Goal: Task Accomplishment & Management: Complete application form

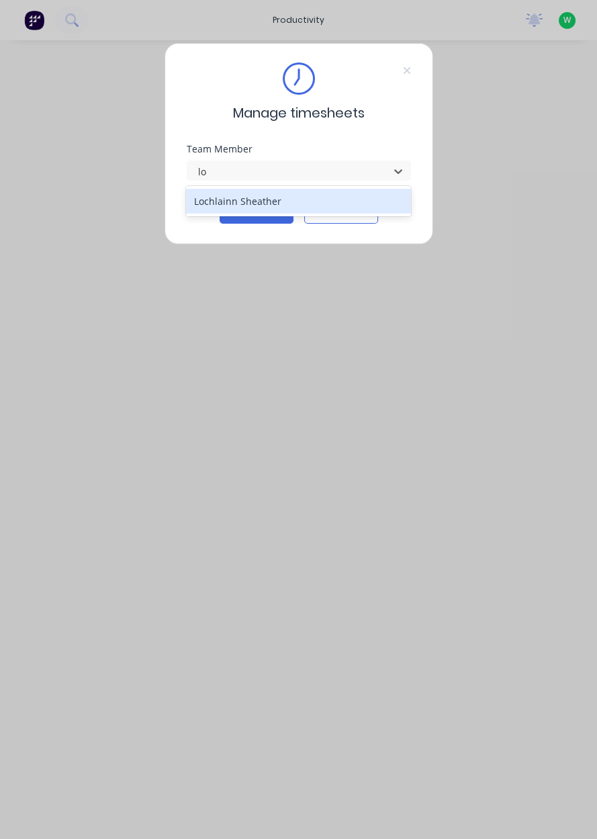
click at [226, 196] on div "Lochlainn Sheather" at bounding box center [298, 201] width 225 height 25
type input "lo"
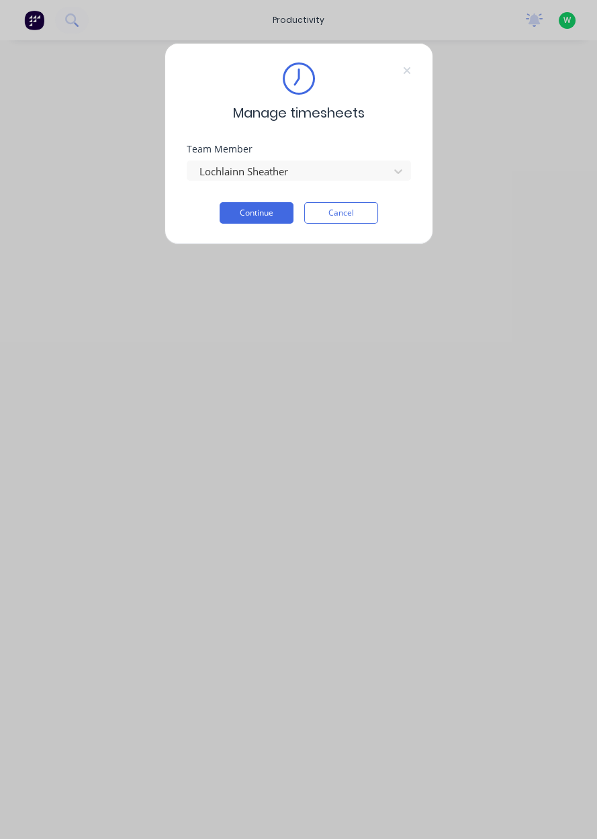
click at [246, 217] on button "Continue" at bounding box center [257, 212] width 74 height 21
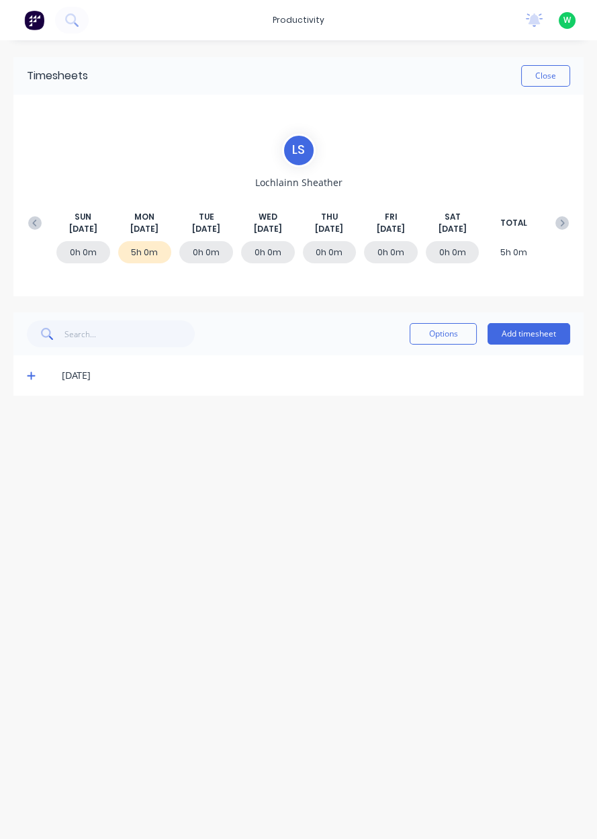
click at [155, 252] on div "5h 0m" at bounding box center [145, 252] width 54 height 22
click at [30, 377] on icon at bounding box center [31, 375] width 9 height 9
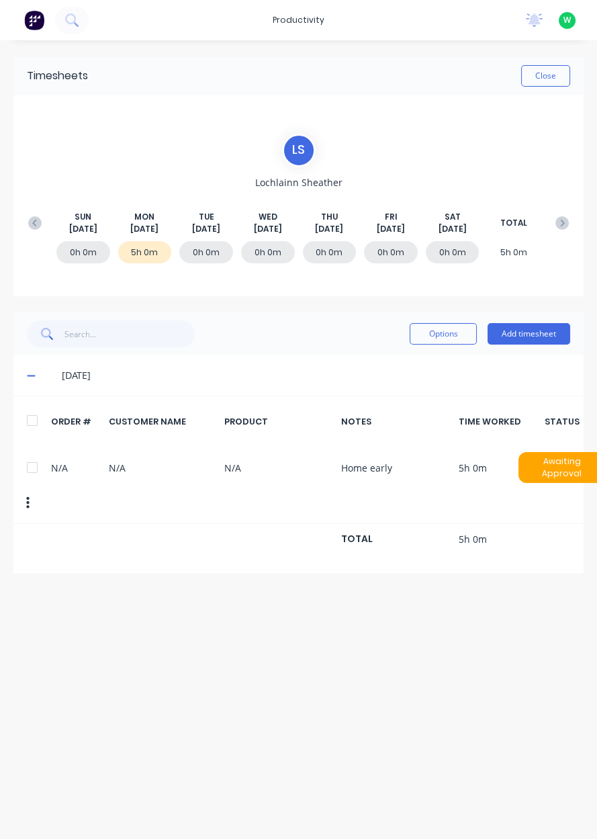
click at [34, 454] on div at bounding box center [32, 467] width 27 height 27
click at [455, 333] on button "Options" at bounding box center [443, 333] width 67 height 21
click at [404, 366] on div "Delete" at bounding box center [412, 368] width 103 height 19
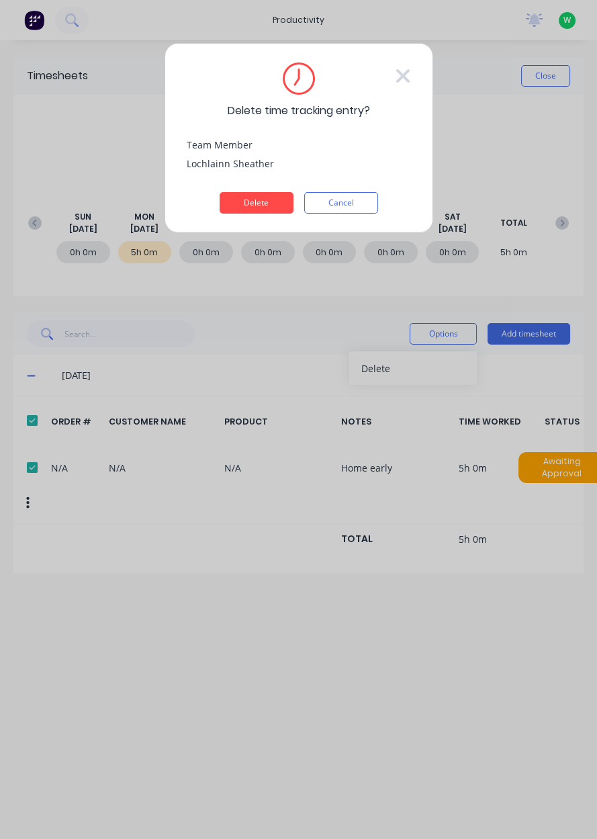
click at [267, 201] on button "Delete" at bounding box center [257, 202] width 74 height 21
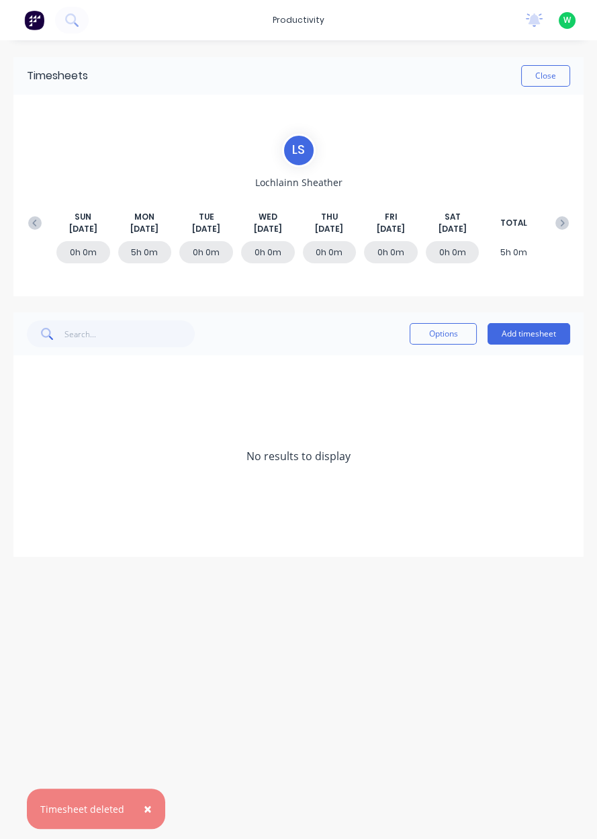
click at [526, 335] on button "Add timesheet" at bounding box center [529, 333] width 83 height 21
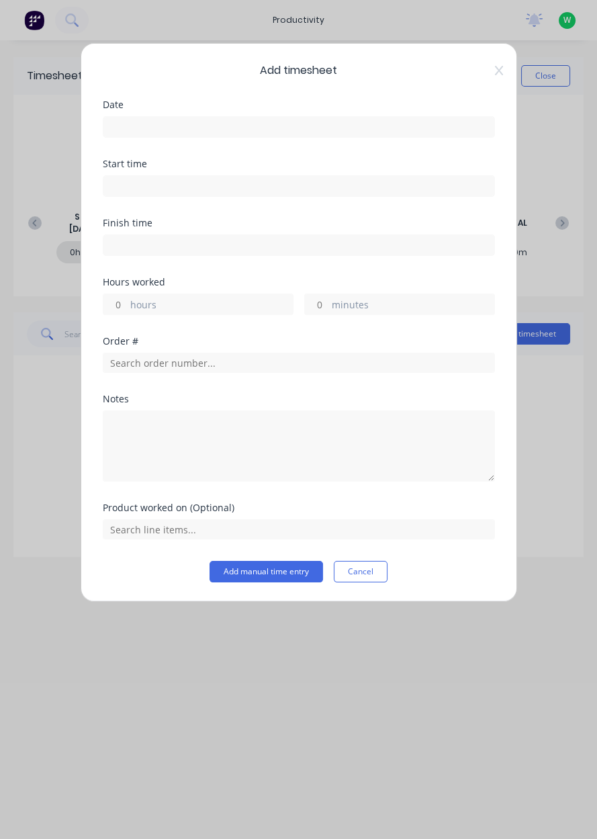
click at [132, 303] on label "hours" at bounding box center [211, 306] width 163 height 17
click at [127, 303] on input "hours" at bounding box center [115, 304] width 24 height 20
type input "5"
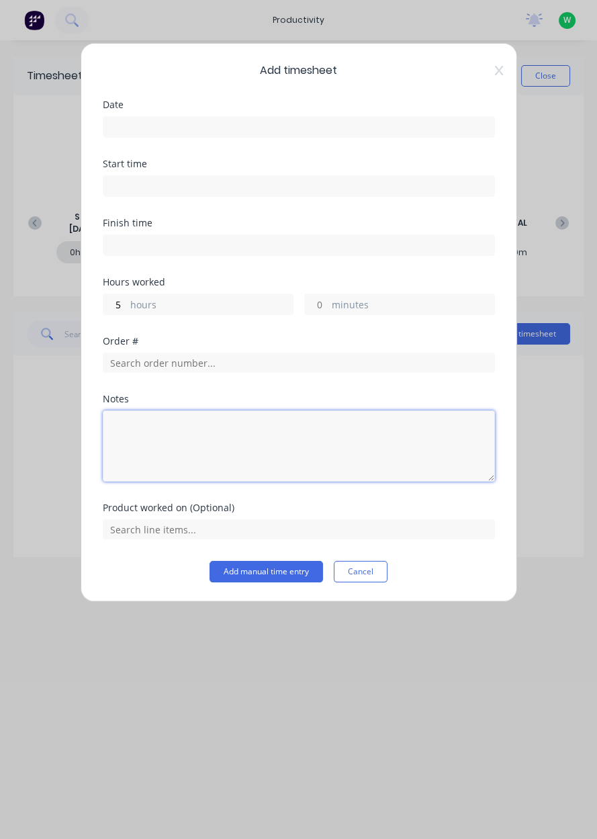
click at [159, 435] on textarea at bounding box center [299, 445] width 392 height 71
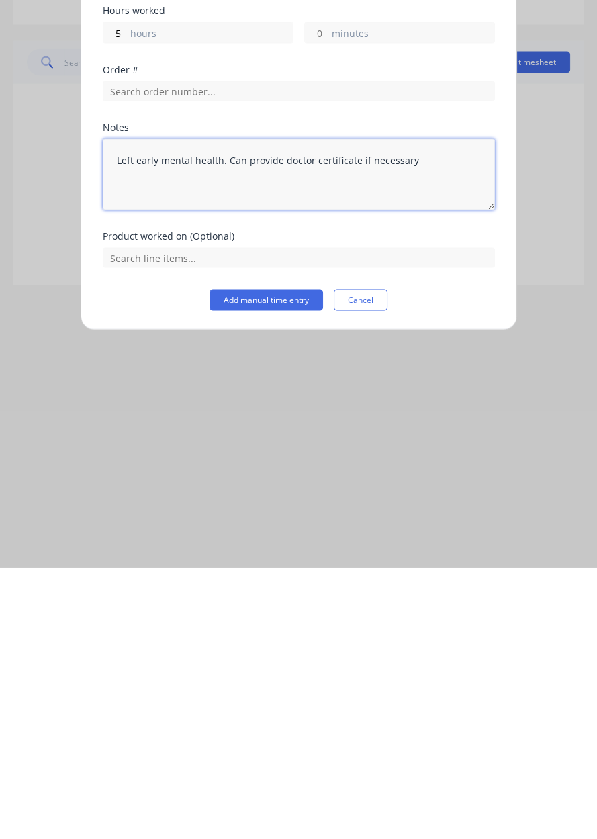
type textarea "Left early mental health. Can provide doctor certificate if necessary"
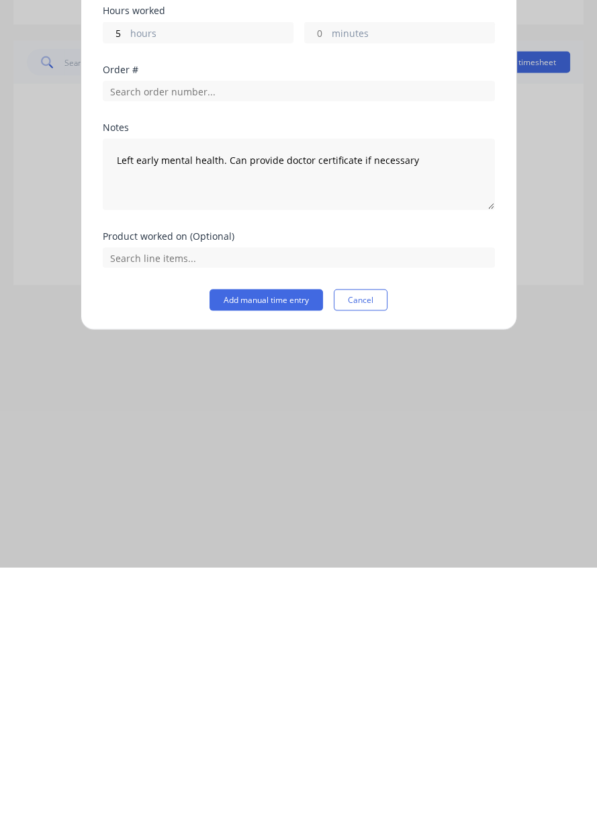
click at [302, 545] on div "Product worked on (Optional)" at bounding box center [299, 532] width 392 height 58
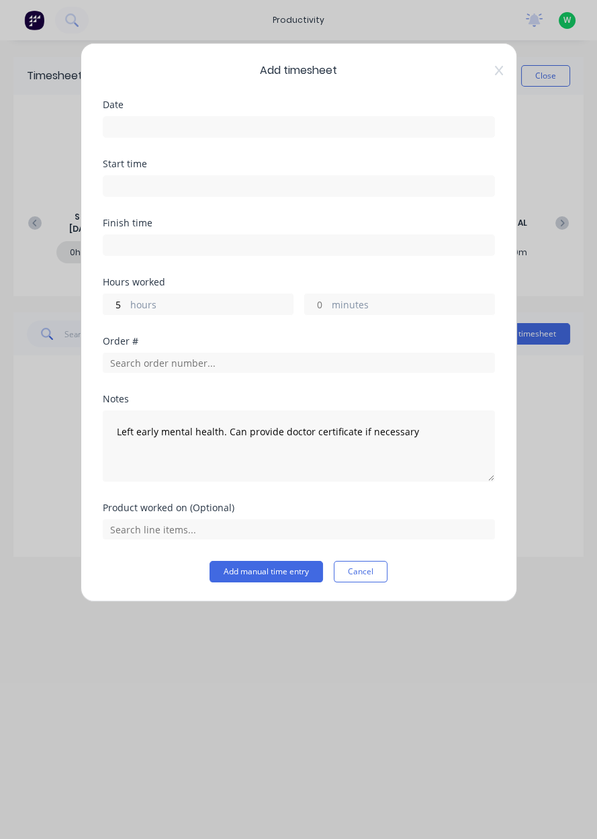
click at [289, 299] on label "hours" at bounding box center [211, 306] width 163 height 17
click at [127, 299] on input "5" at bounding box center [115, 304] width 24 height 20
click at [263, 566] on button "Add manual time entry" at bounding box center [267, 571] width 114 height 21
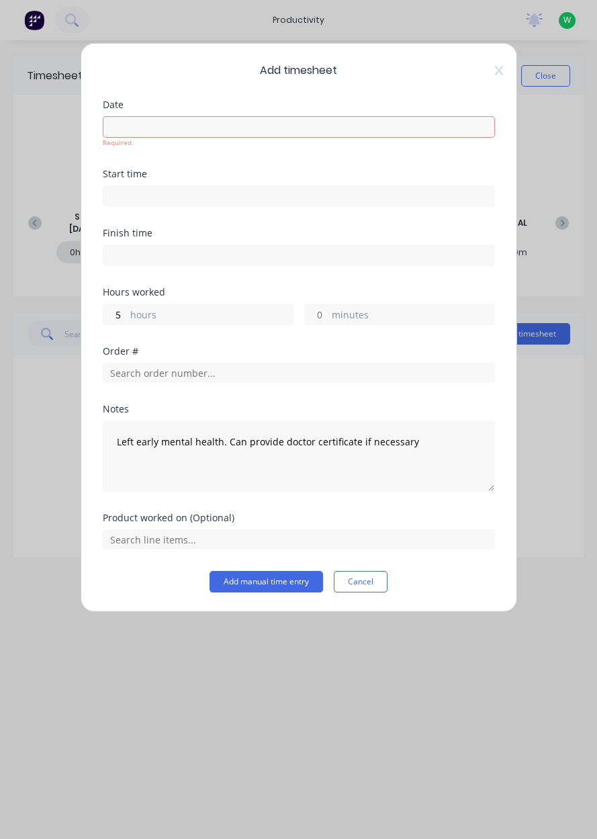
click at [251, 584] on button "Add manual time entry" at bounding box center [267, 581] width 114 height 21
click at [246, 583] on button "Add manual time entry" at bounding box center [267, 581] width 114 height 21
click at [261, 579] on button "Add manual time entry" at bounding box center [267, 581] width 114 height 21
click at [175, 124] on input at bounding box center [298, 127] width 391 height 20
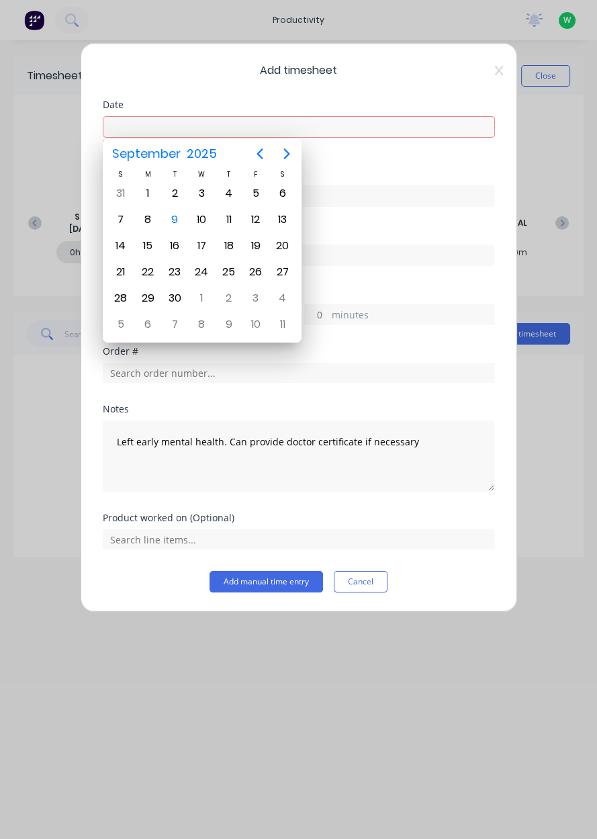
click at [159, 216] on div "8" at bounding box center [147, 220] width 27 height 26
type input "[DATE]"
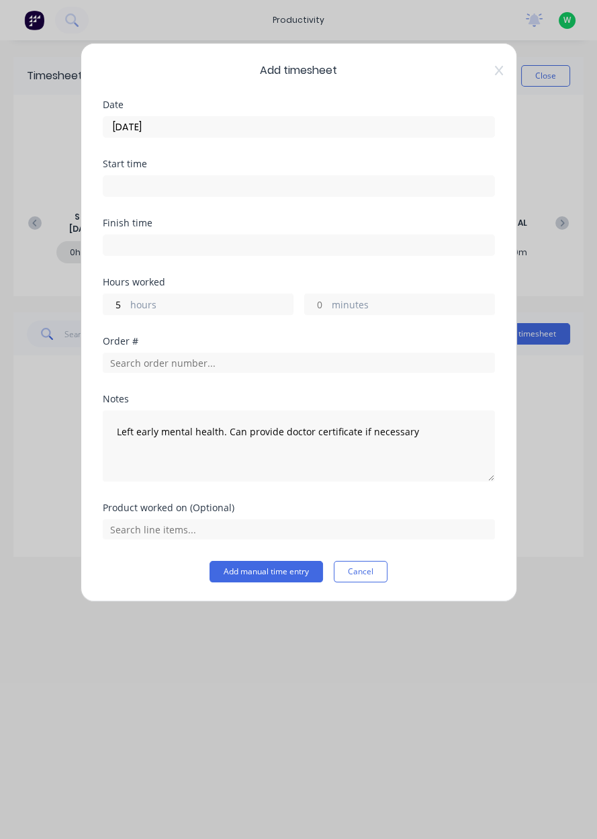
click at [272, 561] on button "Add manual time entry" at bounding box center [267, 571] width 114 height 21
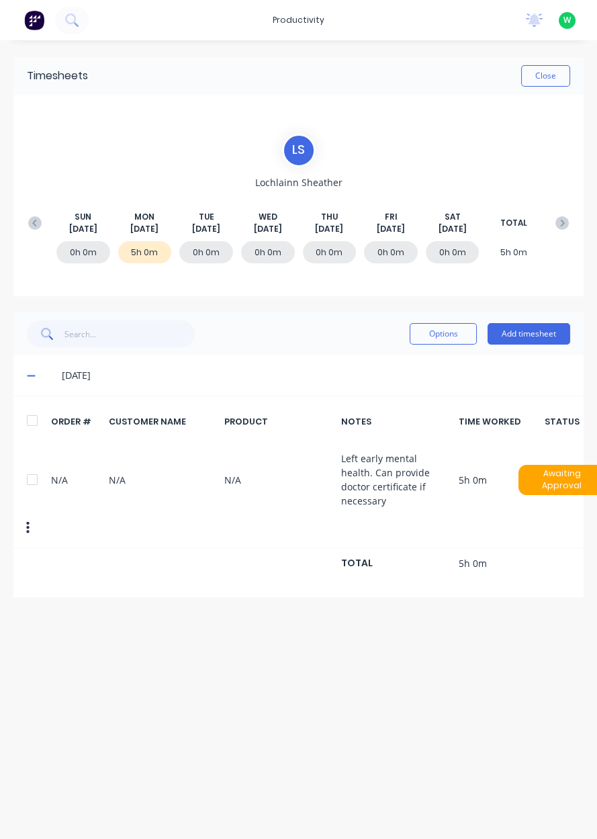
click at [526, 333] on button "Add timesheet" at bounding box center [529, 333] width 83 height 21
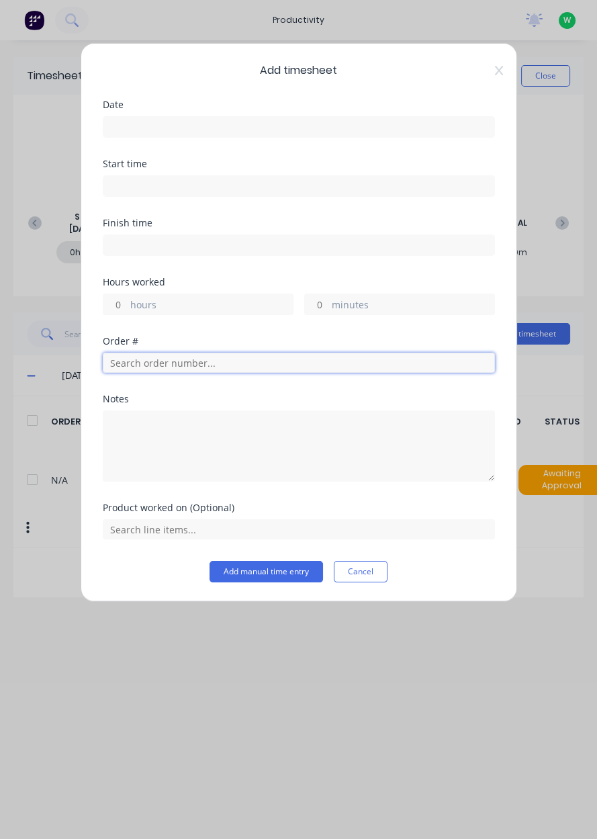
click at [146, 367] on input "text" at bounding box center [299, 363] width 392 height 20
type input "17943"
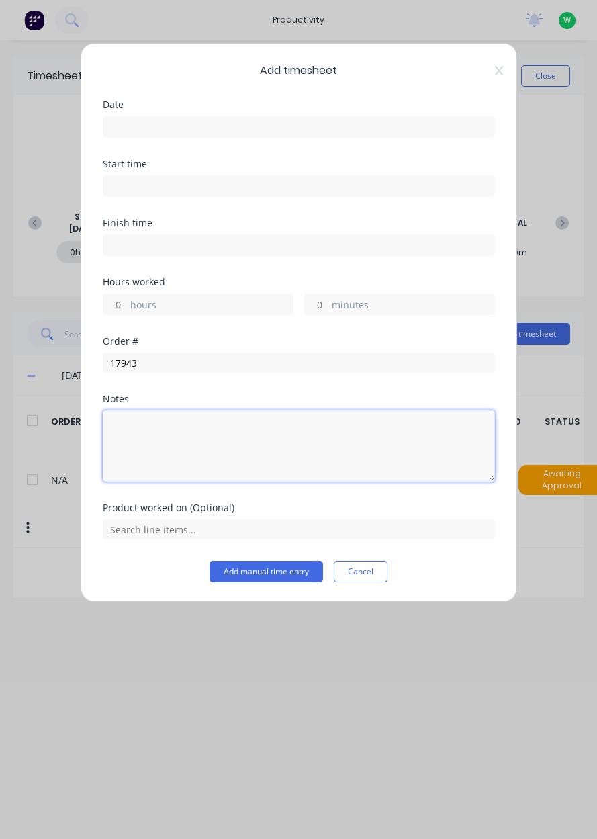
click at [240, 410] on textarea at bounding box center [299, 445] width 392 height 71
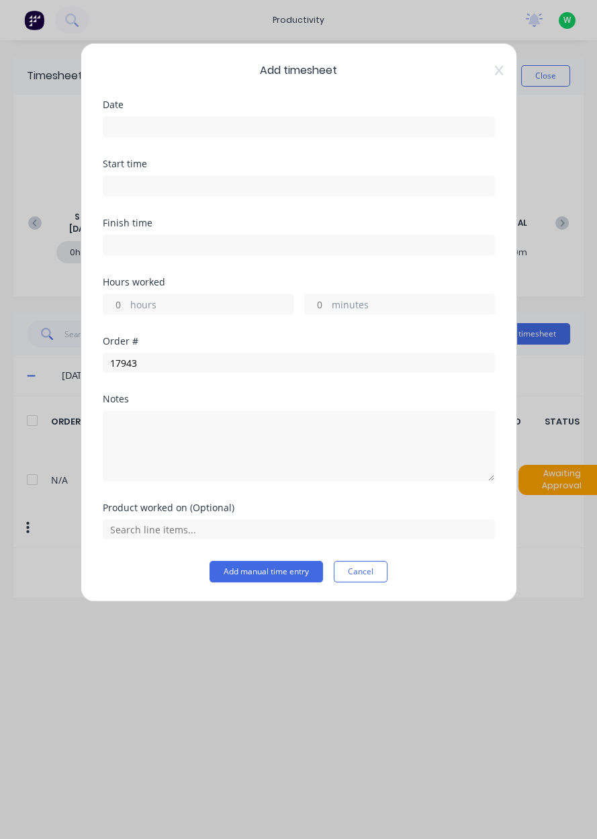
click at [132, 301] on label "hours" at bounding box center [211, 306] width 163 height 17
click at [127, 301] on input "hours" at bounding box center [115, 304] width 24 height 20
type input "3"
click at [214, 358] on input "17943" at bounding box center [299, 363] width 392 height 20
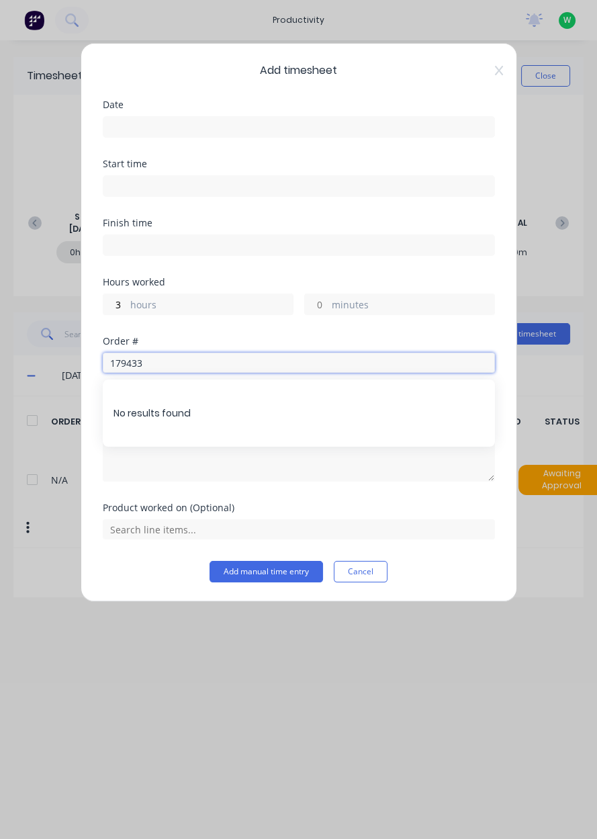
type input "17943"
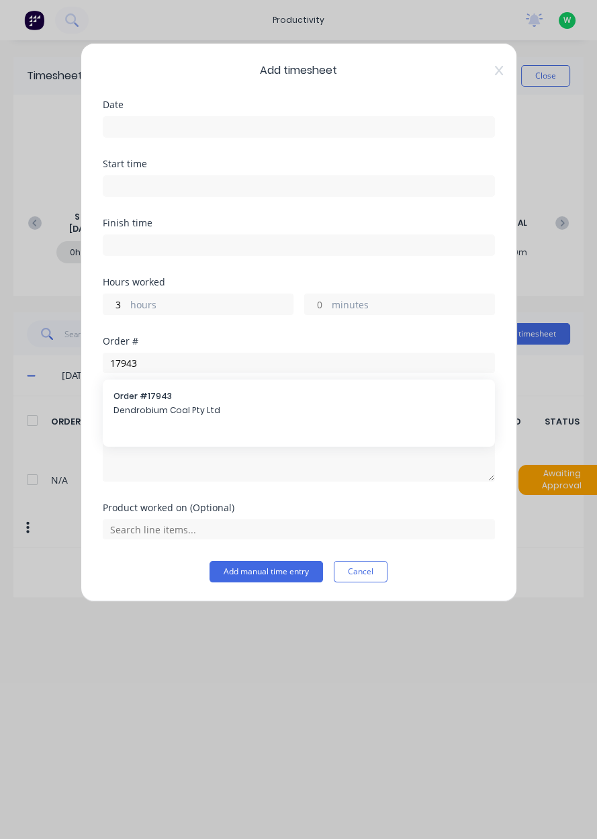
click at [216, 398] on span "Order # 17943" at bounding box center [299, 396] width 371 height 12
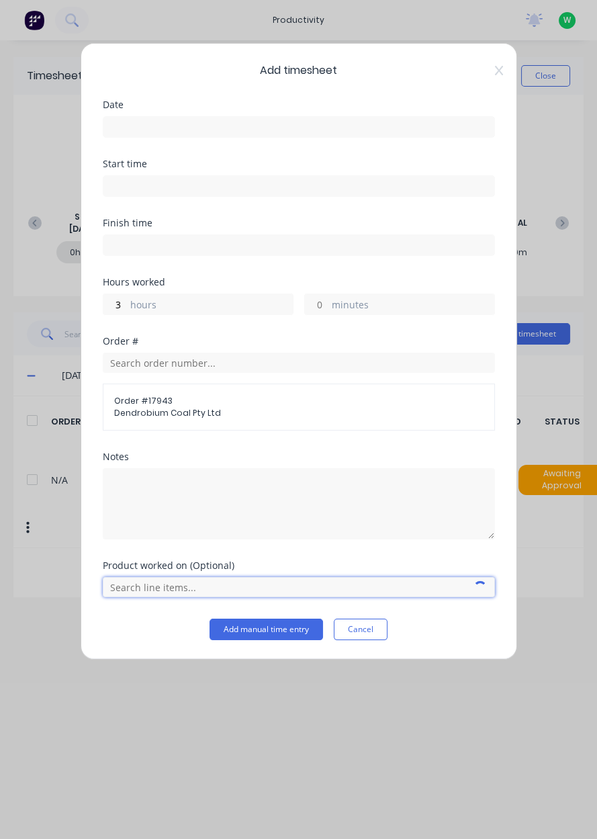
click at [186, 584] on input "text" at bounding box center [299, 587] width 392 height 20
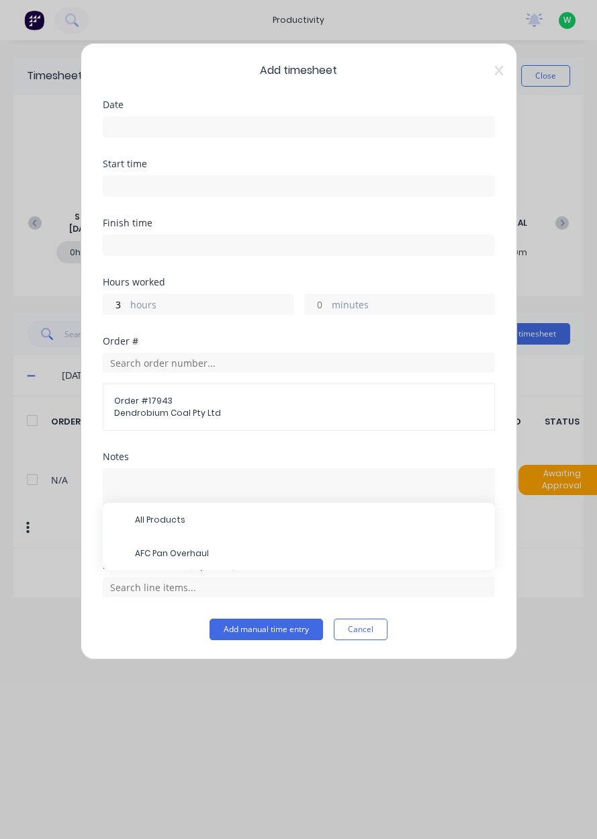
click at [225, 548] on span "AFC Pan Overhaul" at bounding box center [309, 553] width 349 height 12
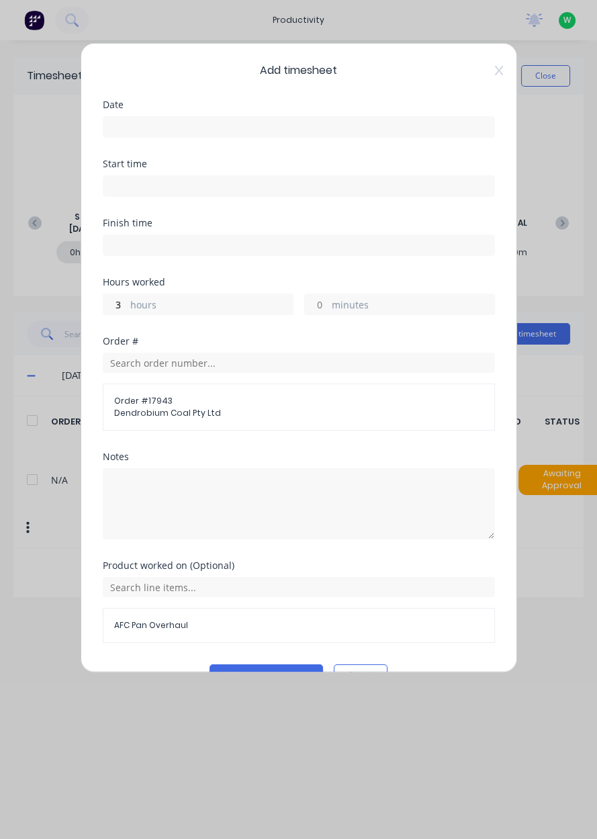
click at [169, 121] on input at bounding box center [298, 127] width 391 height 20
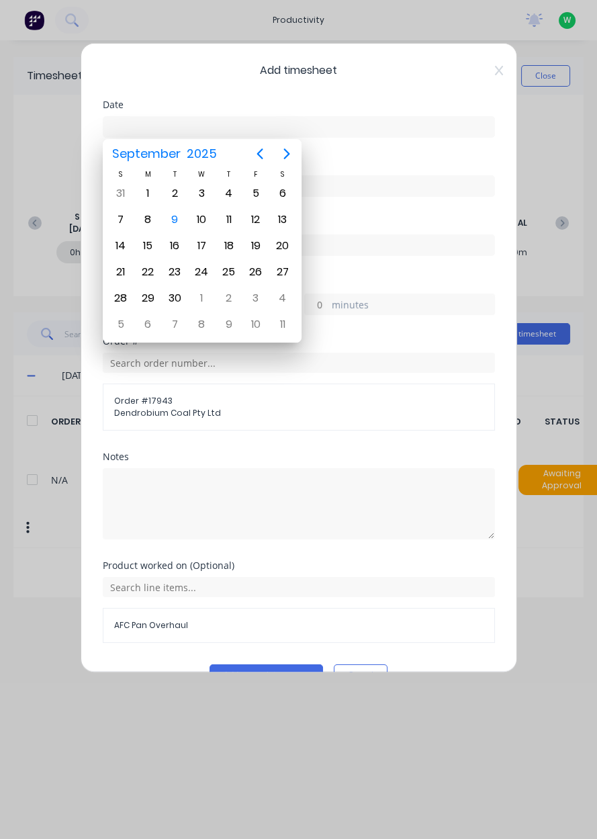
click at [178, 223] on div "9" at bounding box center [175, 220] width 20 height 20
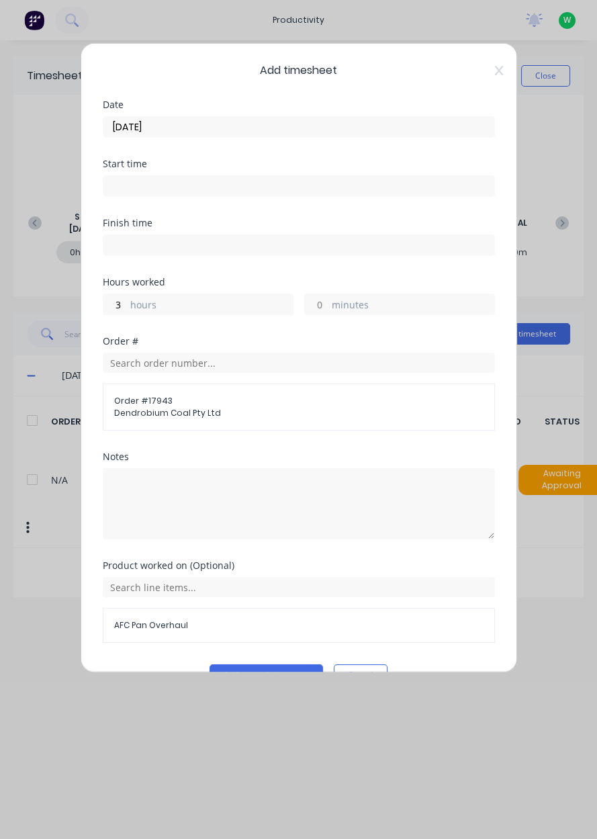
click at [123, 132] on input "[DATE]" at bounding box center [298, 127] width 391 height 20
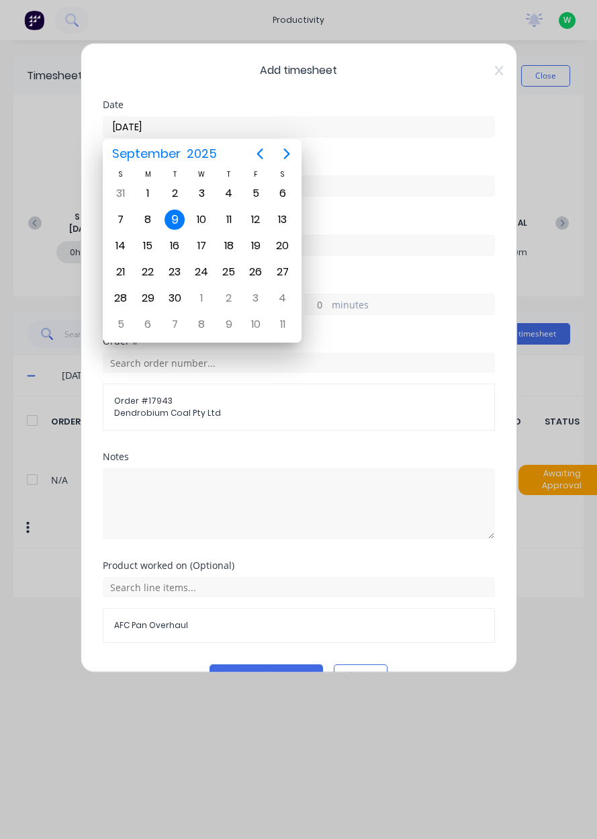
click at [150, 220] on div "8" at bounding box center [148, 220] width 20 height 20
type input "[DATE]"
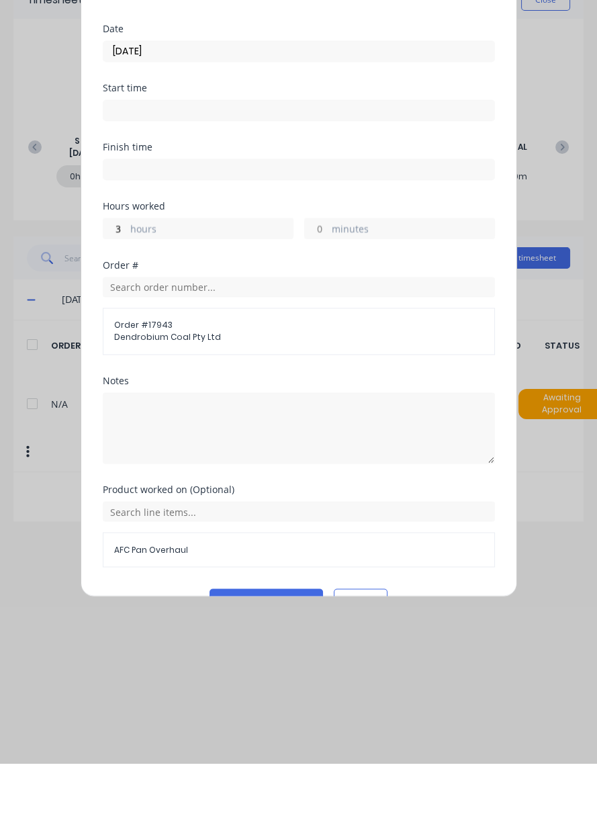
scroll to position [30, 0]
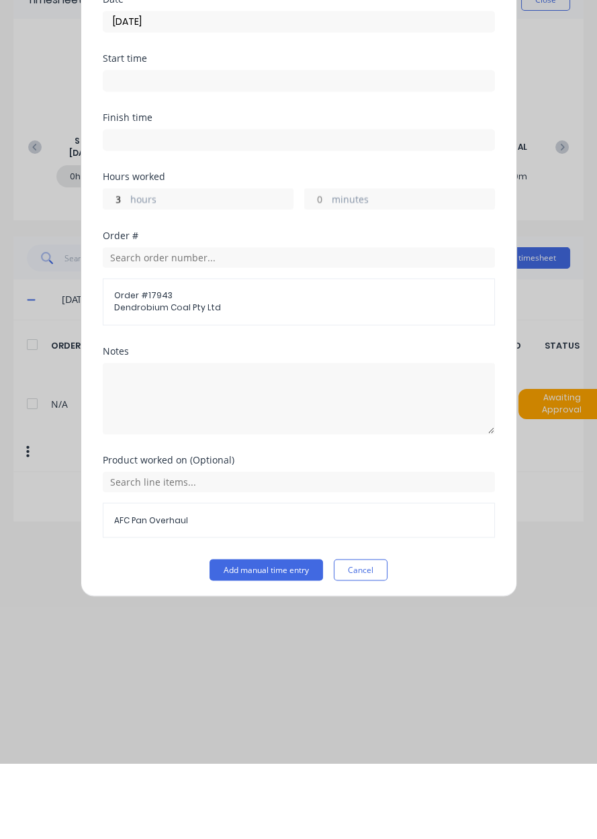
click at [249, 635] on button "Add manual time entry" at bounding box center [267, 645] width 114 height 21
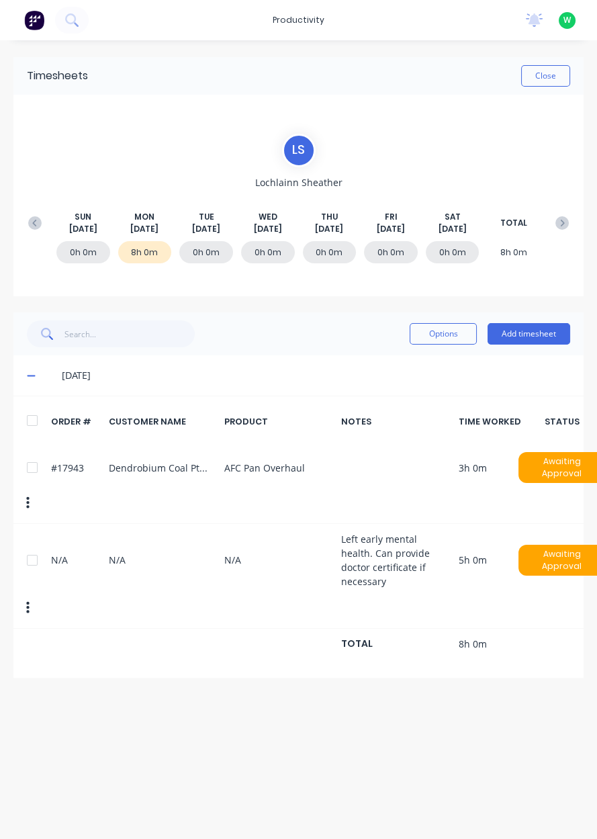
click at [390, 553] on div "N/A N/A N/A Left early mental health. Can provide doctor certificate if necessa…" at bounding box center [298, 576] width 570 height 105
click at [447, 332] on button "Options" at bounding box center [443, 333] width 67 height 21
click at [404, 547] on div "N/A N/A N/A Left early mental health. Can provide doctor certificate if necessa…" at bounding box center [298, 576] width 570 height 105
click at [146, 564] on div "N/A N/A N/A Left early mental health. Can provide doctor certificate if necessa…" at bounding box center [298, 576] width 570 height 105
click at [26, 547] on div at bounding box center [32, 560] width 27 height 27
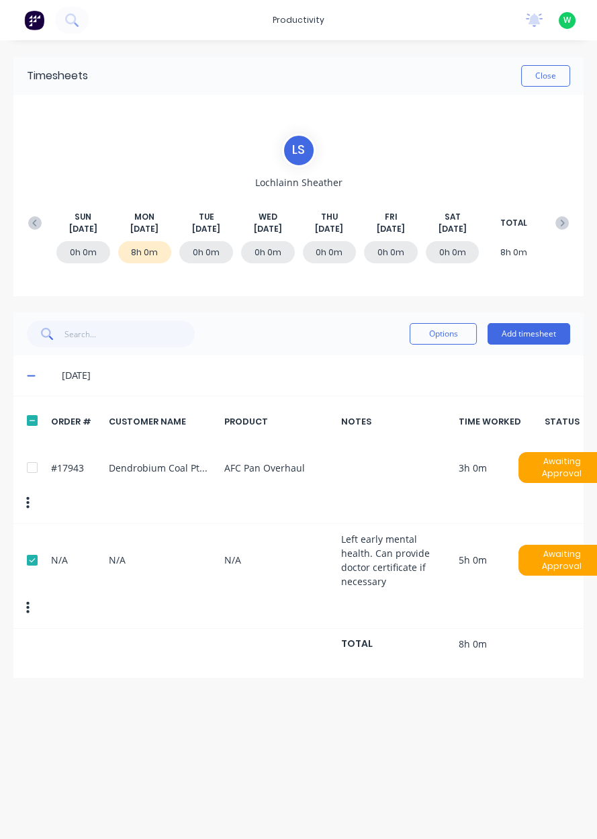
click at [431, 330] on button "Options" at bounding box center [443, 333] width 67 height 21
click at [214, 555] on div "N/A N/A N/A Left early mental health. Can provide doctor certificate if necessa…" at bounding box center [298, 576] width 570 height 105
click at [185, 554] on div "N/A N/A N/A Left early mental health. Can provide doctor certificate if necessa…" at bounding box center [298, 576] width 570 height 105
click at [34, 547] on div at bounding box center [32, 560] width 27 height 27
click at [543, 79] on button "Close" at bounding box center [545, 75] width 49 height 21
